Goal: Task Accomplishment & Management: Manage account settings

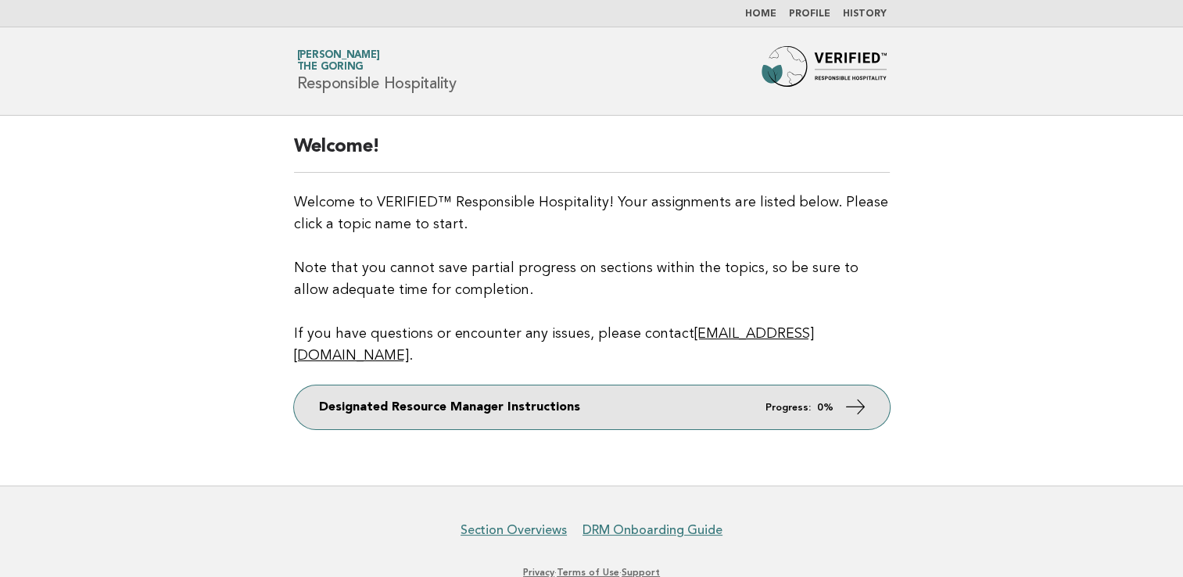
click at [713, 399] on link "Designated Resource Manager Instructions Progress: 0%" at bounding box center [592, 407] width 596 height 44
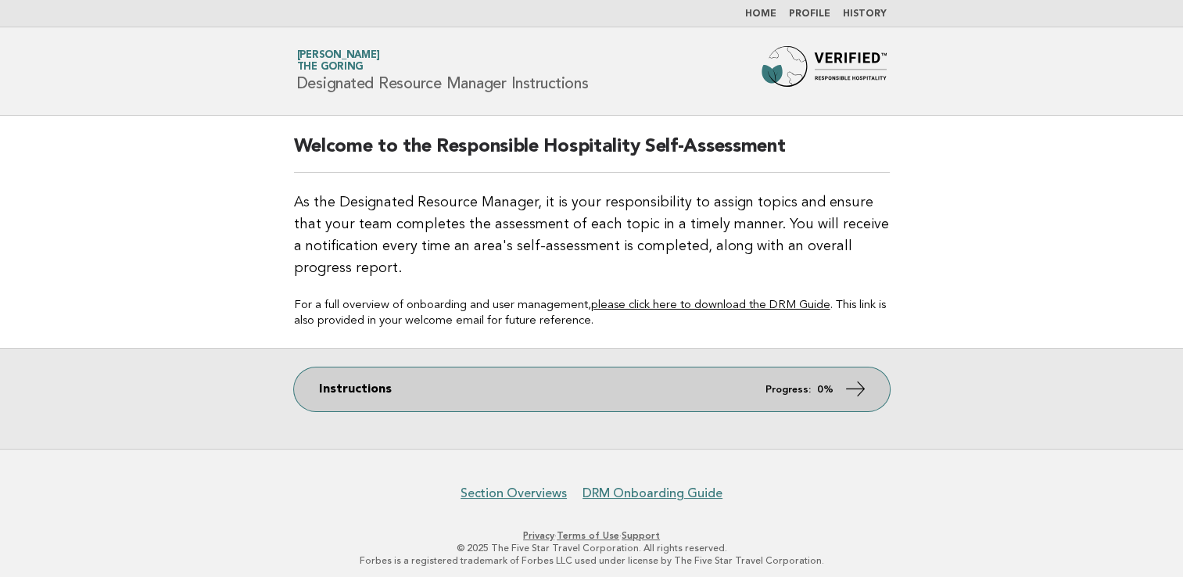
drag, startPoint x: 0, startPoint y: 0, endPoint x: 713, endPoint y: 399, distance: 816.9
click at [713, 399] on link "Instructions Progress: 0%" at bounding box center [592, 389] width 596 height 44
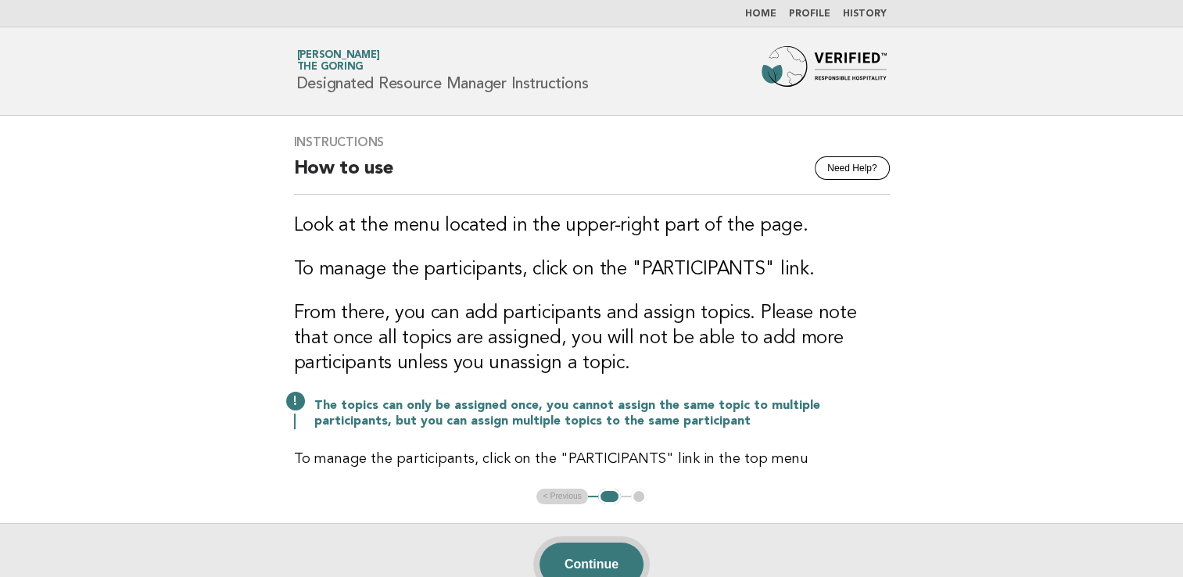
click at [588, 560] on button "Continue" at bounding box center [591, 565] width 104 height 44
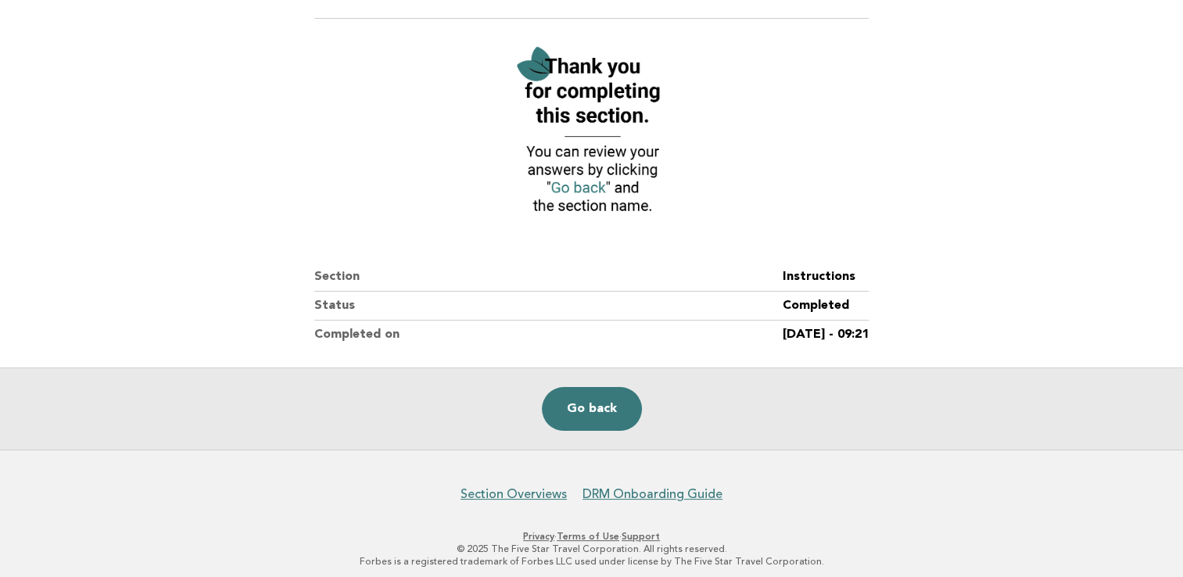
scroll to position [162, 0]
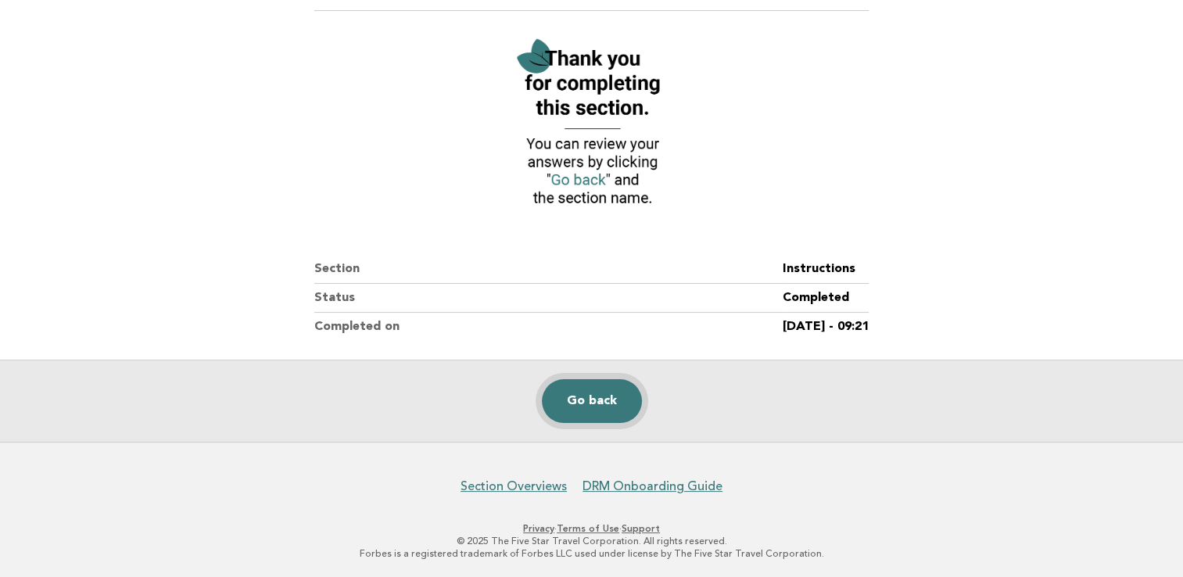
click at [607, 392] on link "Go back" at bounding box center [592, 401] width 100 height 44
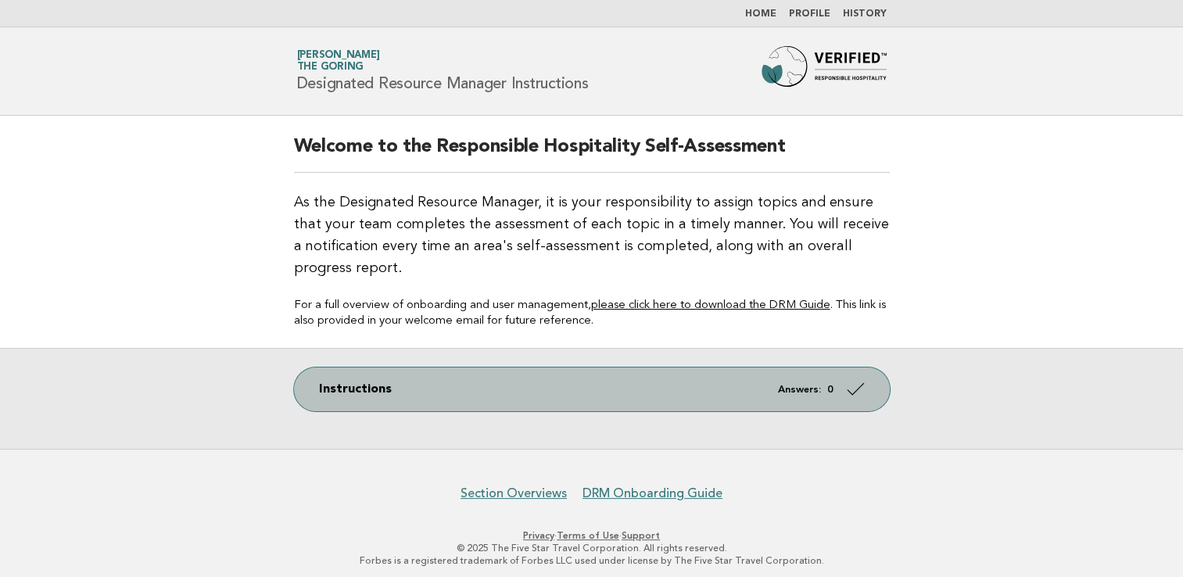
click at [666, 383] on link "Instructions Answers: 0" at bounding box center [592, 389] width 596 height 44
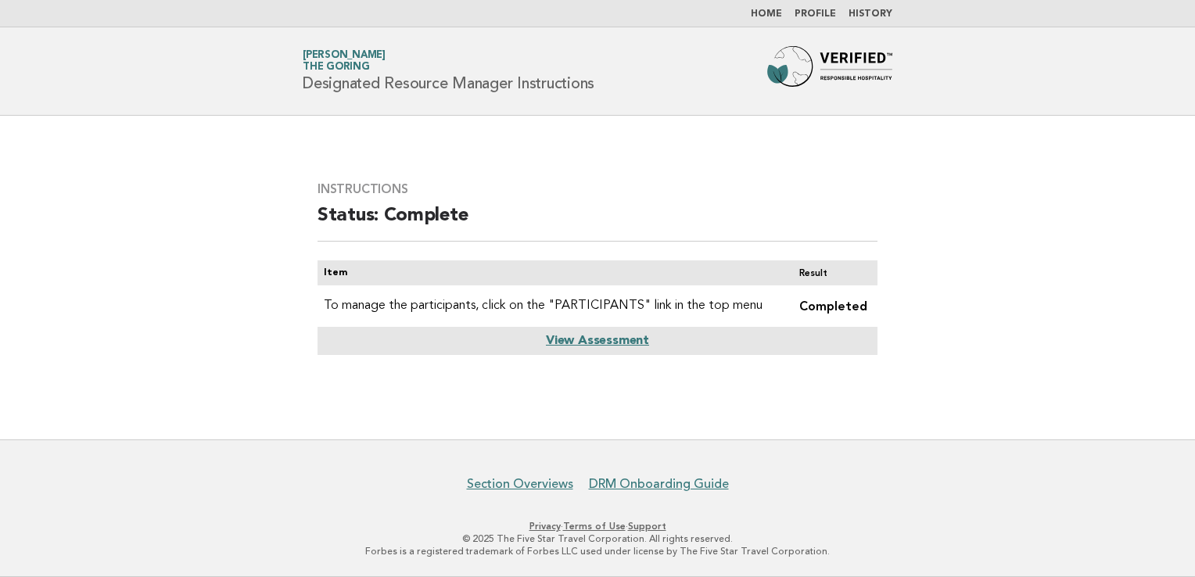
click at [605, 342] on link "View Assessment" at bounding box center [597, 341] width 103 height 13
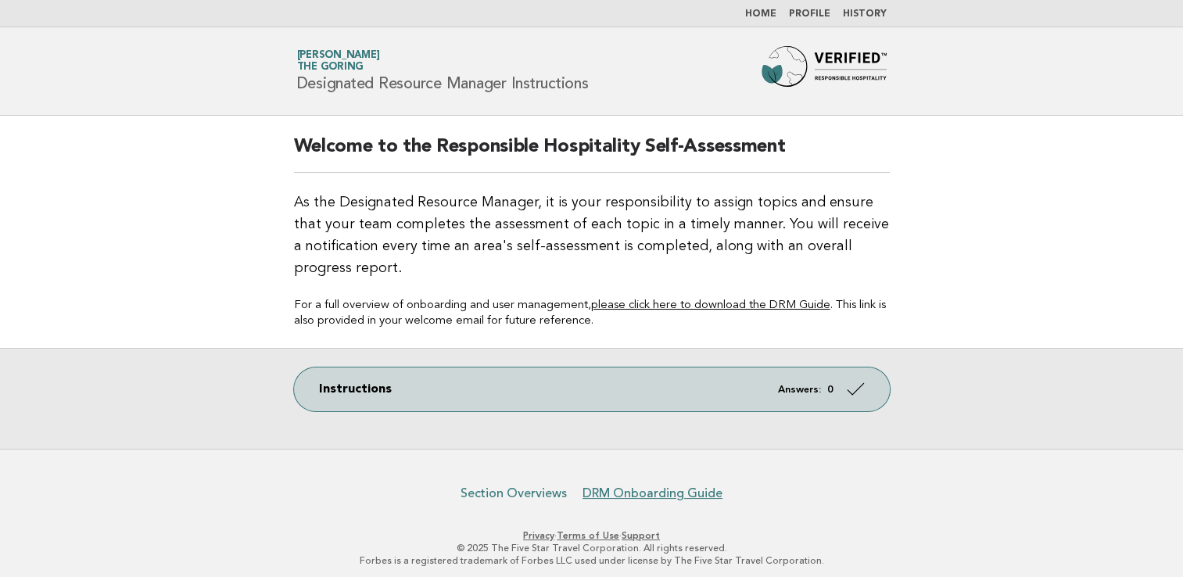
click at [535, 493] on link "Section Overviews" at bounding box center [513, 493] width 106 height 16
click at [635, 494] on link "DRM Onboarding Guide" at bounding box center [652, 493] width 140 height 16
click at [819, 16] on link "Profile" at bounding box center [809, 13] width 41 height 9
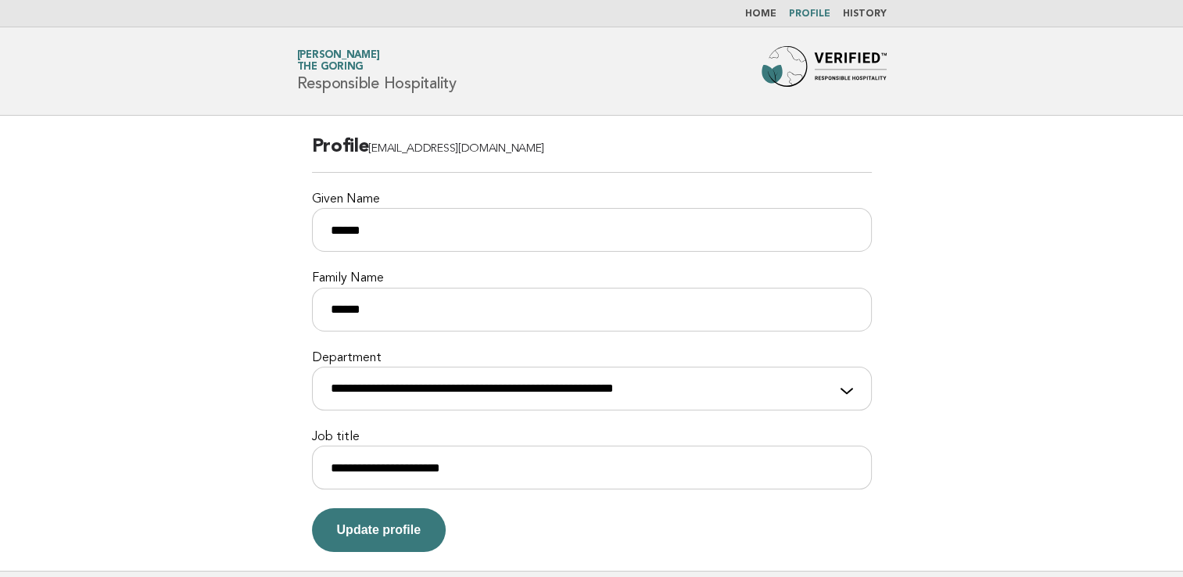
click at [847, 387] on div "**********" at bounding box center [592, 380] width 560 height 60
click at [740, 388] on select "**********" at bounding box center [592, 389] width 560 height 44
select select "**********"
click at [312, 367] on select "**********" at bounding box center [592, 389] width 560 height 44
click at [413, 533] on button "Update profile" at bounding box center [379, 530] width 134 height 44
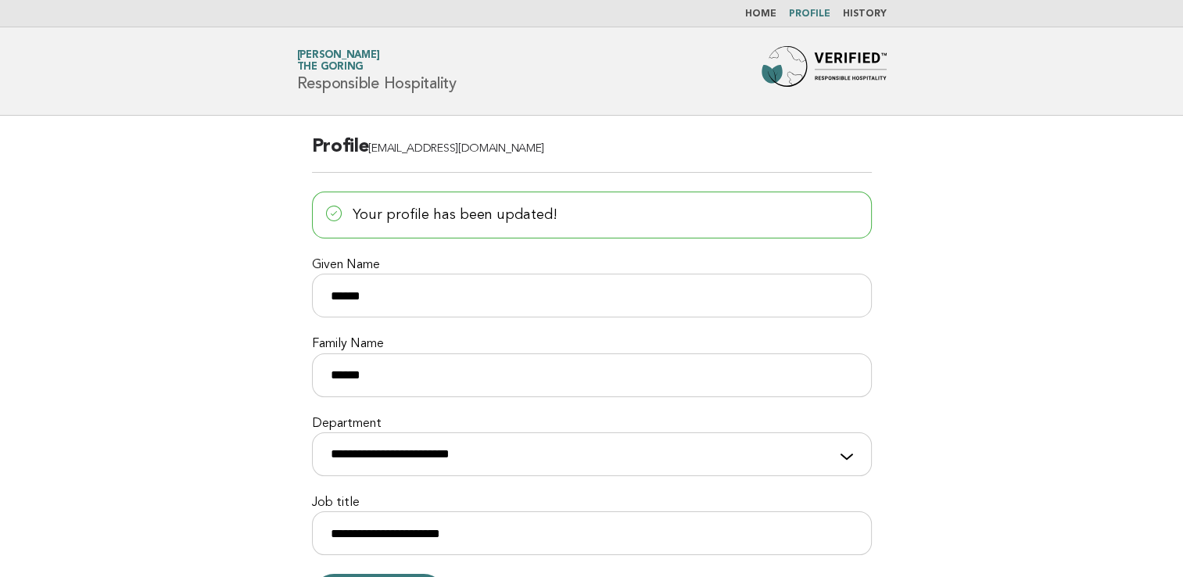
click at [840, 58] on img at bounding box center [823, 71] width 125 height 50
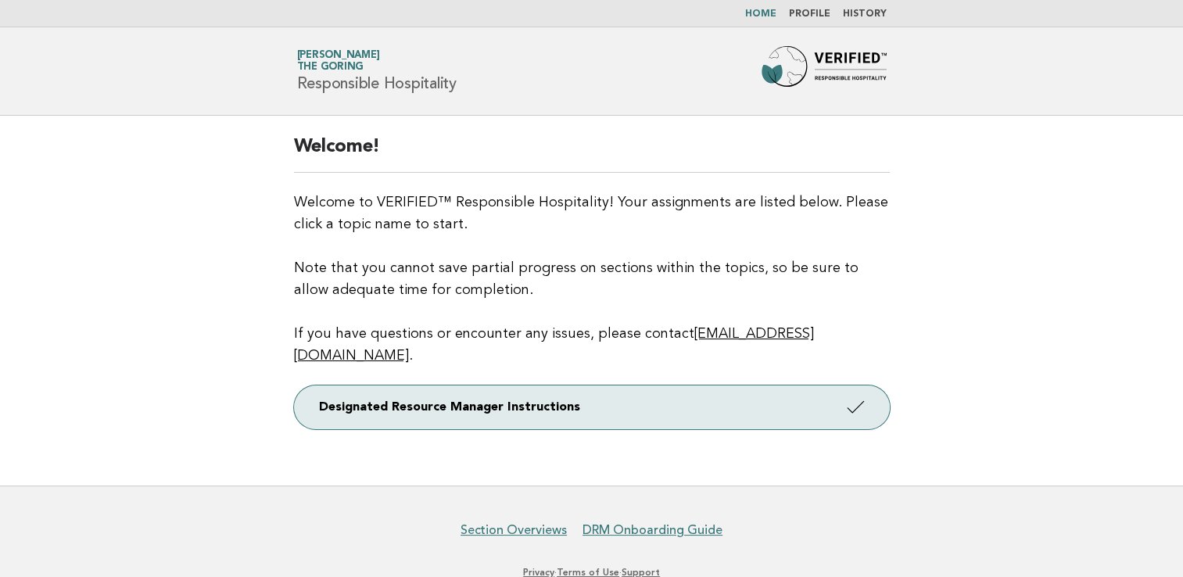
click at [864, 16] on link "History" at bounding box center [865, 13] width 44 height 9
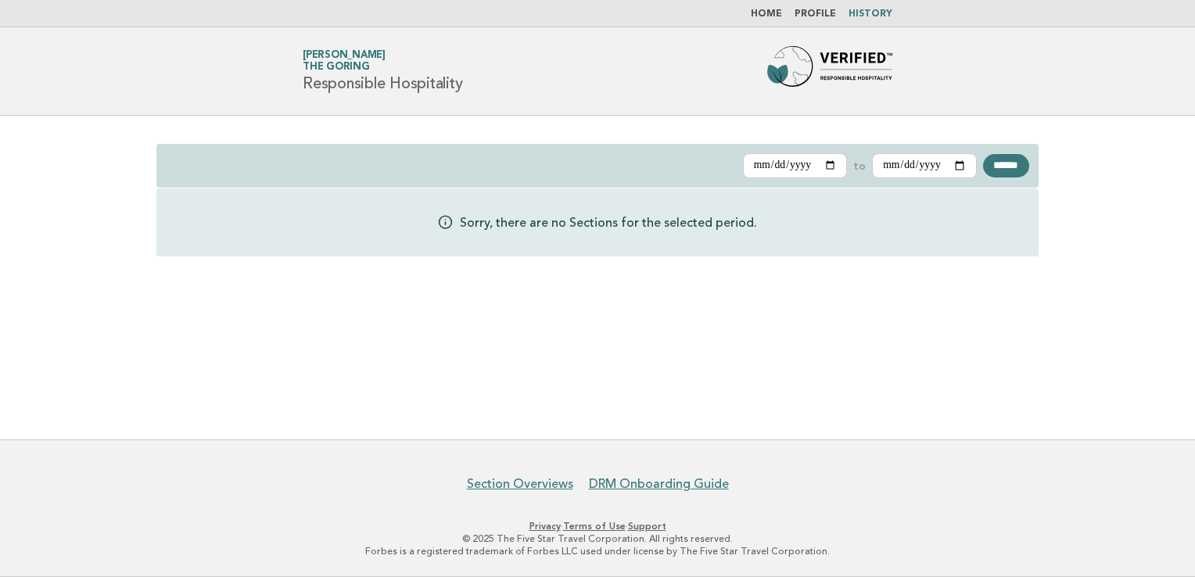
click at [775, 9] on link "Home" at bounding box center [765, 13] width 31 height 9
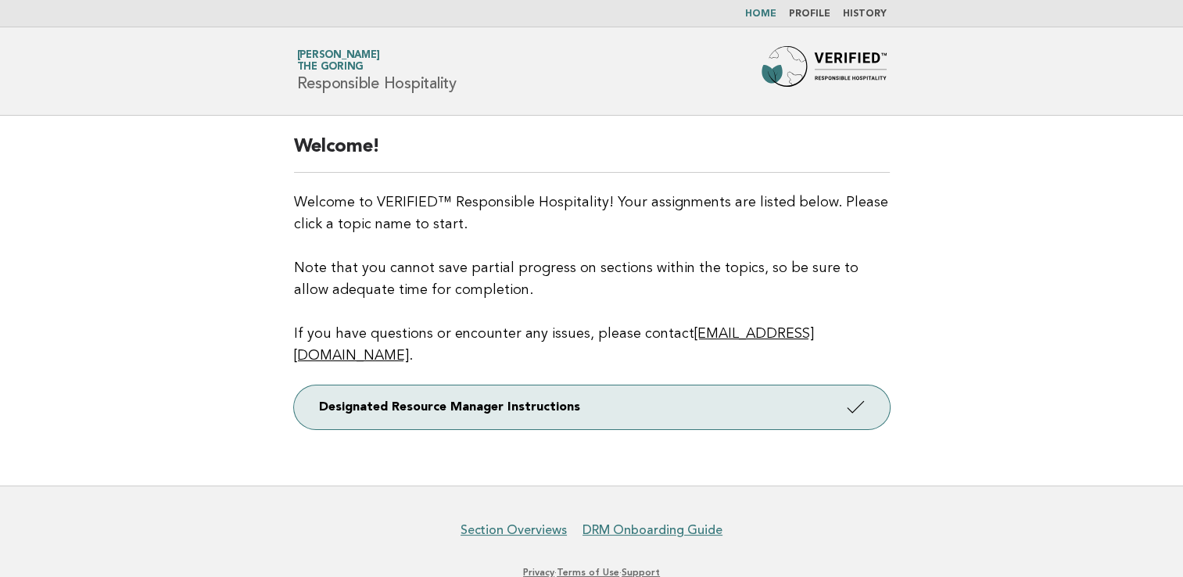
click at [772, 15] on link "Home" at bounding box center [760, 13] width 31 height 9
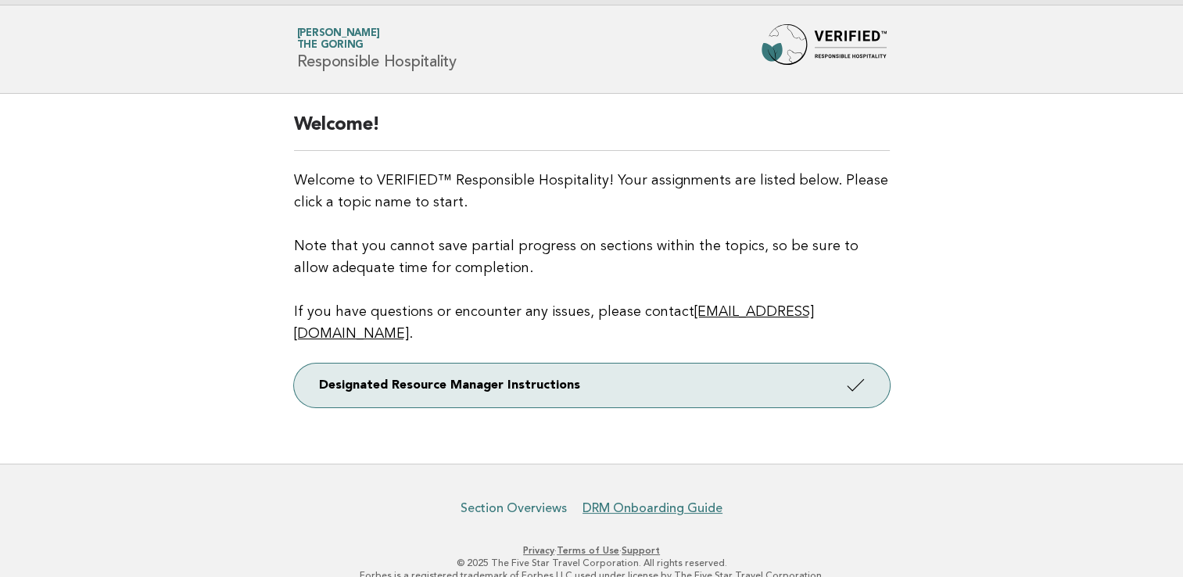
click at [531, 500] on link "Section Overviews" at bounding box center [513, 508] width 106 height 16
click at [332, 41] on span "The Goring" at bounding box center [330, 46] width 67 height 10
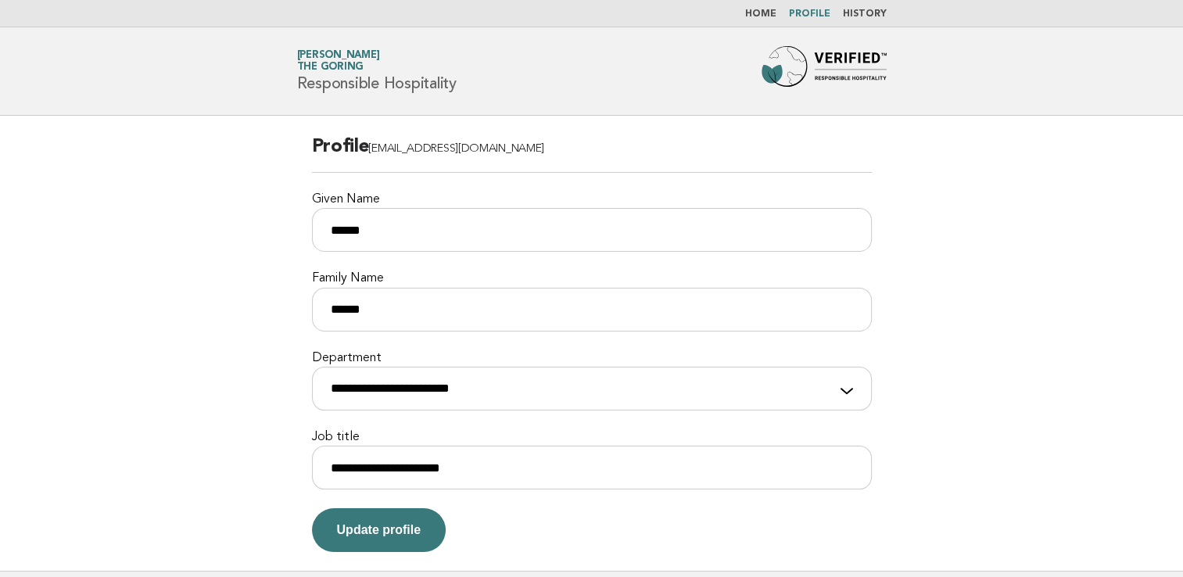
click at [794, 52] on img at bounding box center [823, 71] width 125 height 50
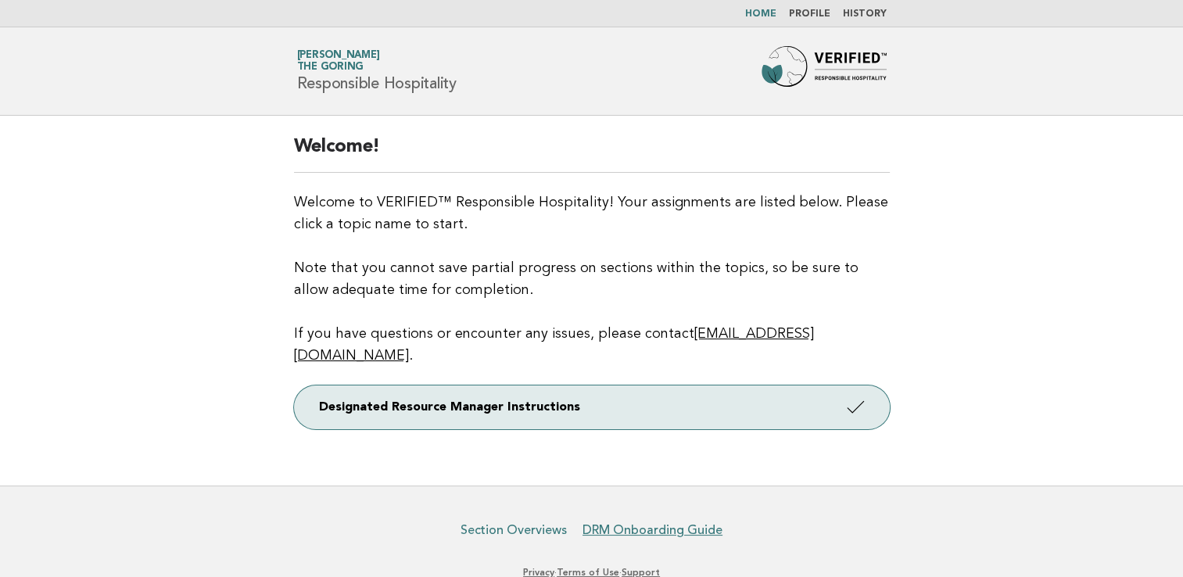
click at [529, 522] on link "Section Overviews" at bounding box center [513, 530] width 106 height 16
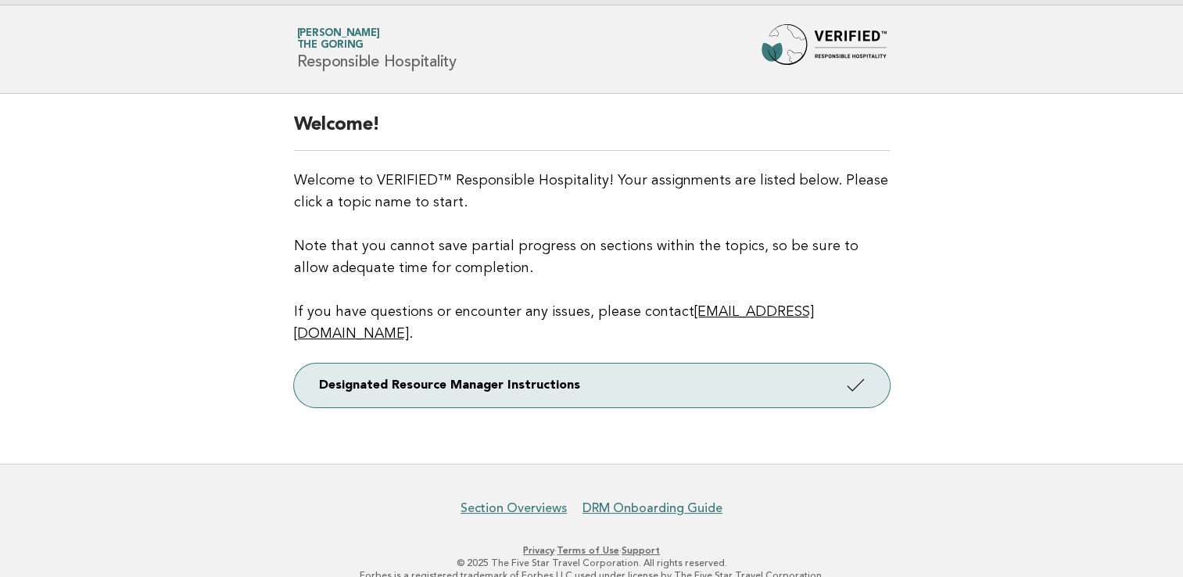
click at [686, 483] on nav "Section Overviews DRM Onboarding Guide" at bounding box center [591, 499] width 1183 height 33
click at [682, 500] on link "DRM Onboarding Guide" at bounding box center [652, 508] width 140 height 16
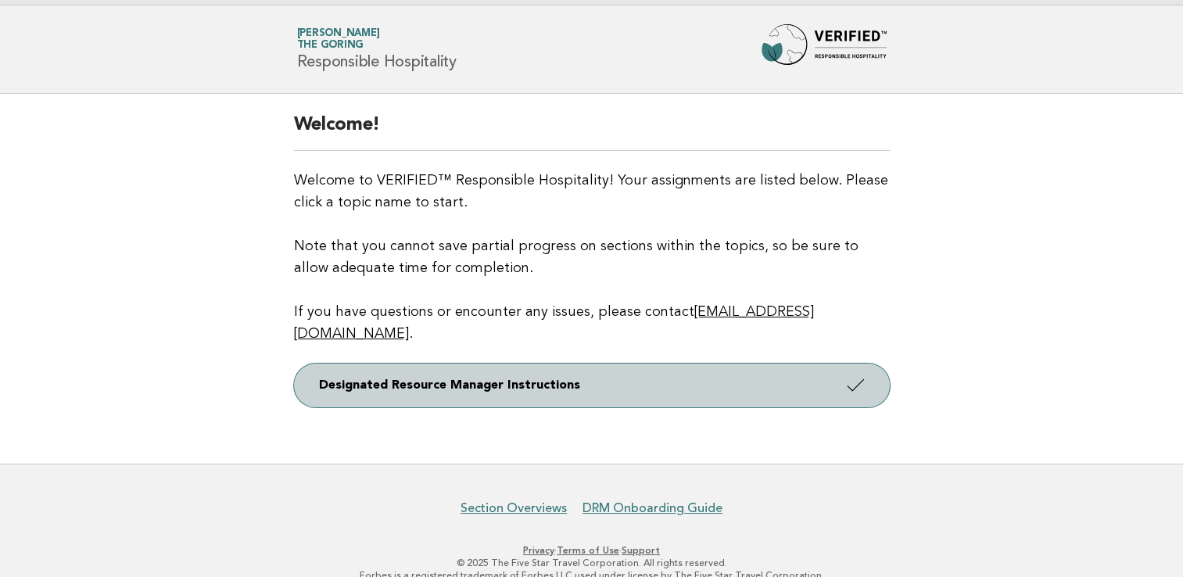
click at [503, 364] on link "Designated Resource Manager Instructions" at bounding box center [592, 386] width 596 height 44
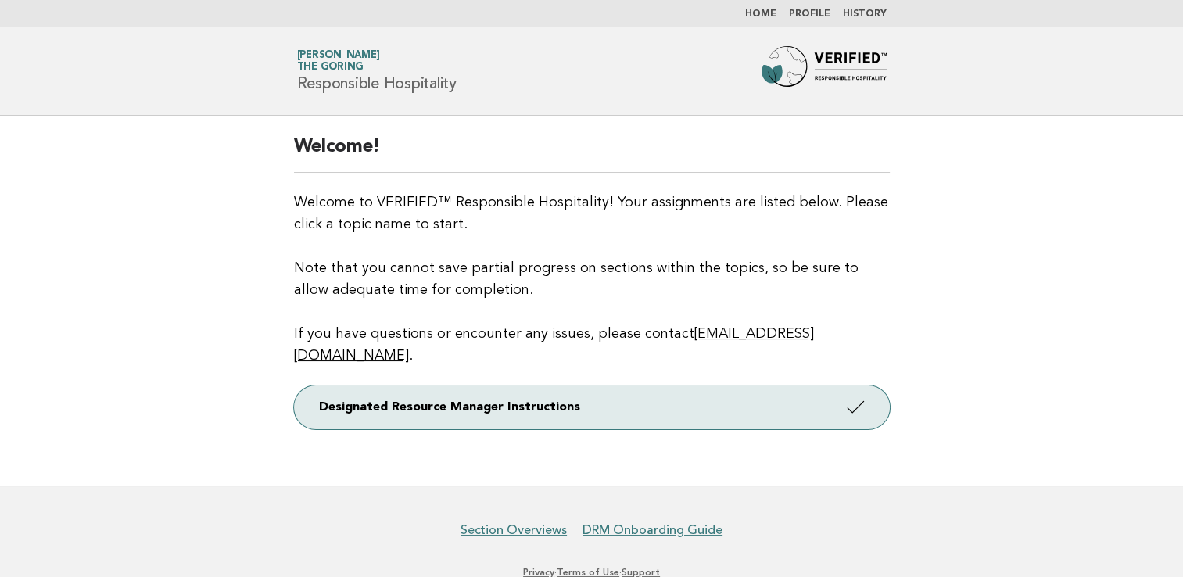
click at [826, 66] on img at bounding box center [823, 71] width 125 height 50
click at [536, 522] on link "Section Overviews" at bounding box center [513, 530] width 106 height 16
click at [535, 522] on link "Section Overviews" at bounding box center [513, 530] width 106 height 16
click at [837, 73] on img at bounding box center [823, 71] width 125 height 50
click at [662, 522] on link "DRM Onboarding Guide" at bounding box center [652, 530] width 140 height 16
